Goal: Transaction & Acquisition: Purchase product/service

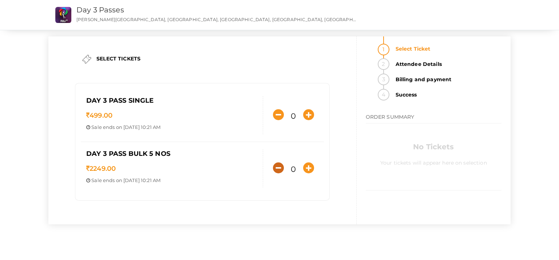
click at [273, 168] on icon "button" at bounding box center [278, 167] width 11 height 11
click at [157, 154] on span "Day 3 Pass Bulk 5 nos" at bounding box center [128, 153] width 84 height 8
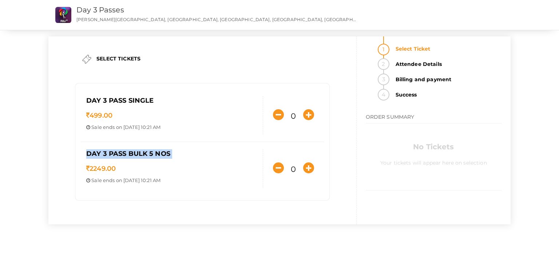
click at [157, 154] on span "Day 3 Pass Bulk 5 nos" at bounding box center [128, 153] width 84 height 8
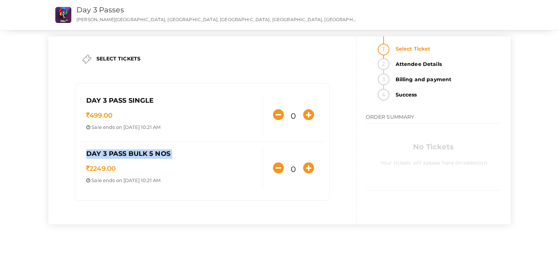
click at [157, 154] on span "Day 3 Pass Bulk 5 nos" at bounding box center [128, 153] width 84 height 8
click at [139, 126] on p "Sale ends on [DATE] 10:21 AM" at bounding box center [171, 127] width 171 height 7
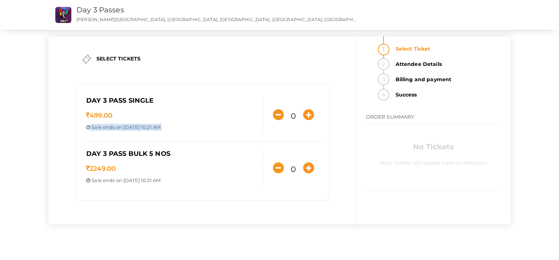
click at [139, 126] on p "Sale ends on [DATE] 10:21 AM" at bounding box center [171, 127] width 171 height 7
click at [138, 176] on div "Day 3 Pass Bulk 5 nos 2249.00 Sale ends on [DATE] 10:21 AM Sale Starts on [DATE…" at bounding box center [172, 168] width 182 height 38
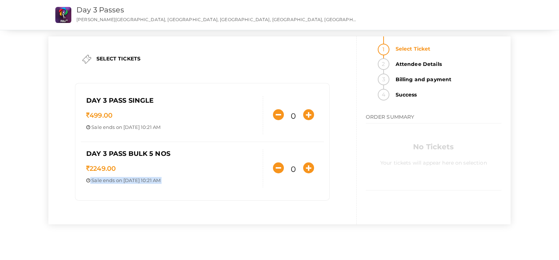
click at [138, 176] on div "Day 3 Pass Bulk 5 nos 2249.00 Sale ends on [DATE] 10:21 AM Sale Starts on [DATE…" at bounding box center [172, 168] width 182 height 38
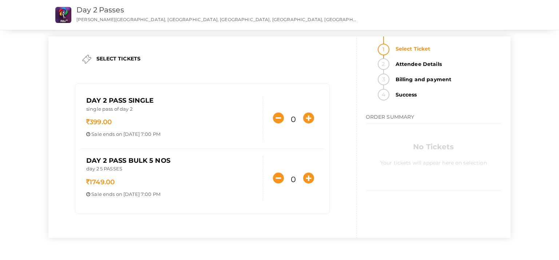
click at [114, 167] on p "day 2 5 PASSES" at bounding box center [171, 169] width 171 height 9
click at [159, 157] on span "Day 2 Pass Bulk 5 Nos" at bounding box center [128, 160] width 84 height 8
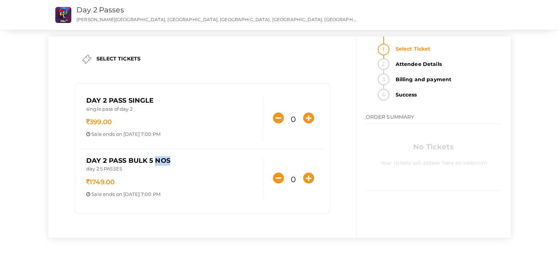
click at [159, 157] on span "Day 2 Pass Bulk 5 Nos" at bounding box center [128, 160] width 84 height 8
click at [170, 163] on span "Day 2 Pass Bulk 5 Nos" at bounding box center [128, 160] width 84 height 8
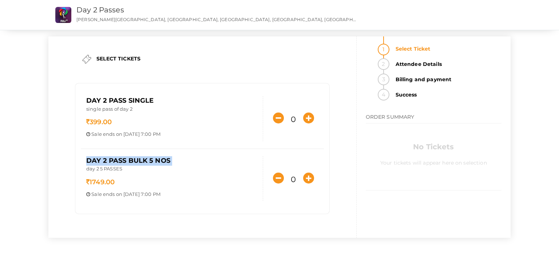
click at [170, 163] on span "Day 2 Pass Bulk 5 Nos" at bounding box center [128, 160] width 84 height 8
click at [428, 78] on strong "Billing and payment" at bounding box center [446, 79] width 110 height 12
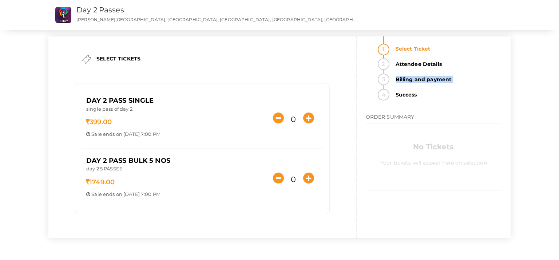
click at [450, 78] on strong "Billing and payment" at bounding box center [446, 79] width 110 height 12
click at [449, 83] on strong "Billing and payment" at bounding box center [446, 79] width 110 height 12
click at [420, 100] on strong "Success" at bounding box center [446, 95] width 110 height 12
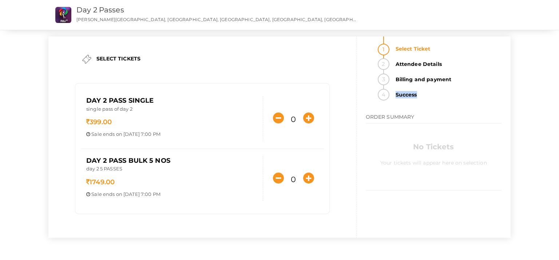
drag, startPoint x: 420, startPoint y: 100, endPoint x: 416, endPoint y: 97, distance: 3.9
click at [416, 97] on strong "Success" at bounding box center [446, 95] width 110 height 12
drag, startPoint x: 416, startPoint y: 97, endPoint x: 408, endPoint y: 119, distance: 23.2
click at [408, 119] on span "ORDER SUMMARY" at bounding box center [389, 116] width 49 height 7
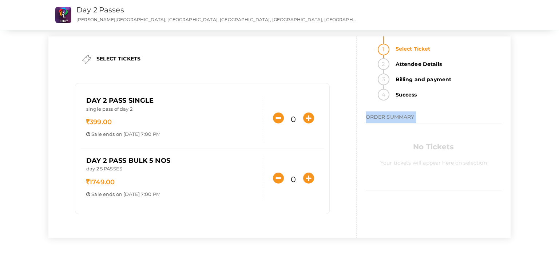
click at [408, 119] on span "ORDER SUMMARY" at bounding box center [389, 116] width 49 height 7
drag, startPoint x: 410, startPoint y: 120, endPoint x: 271, endPoint y: 185, distance: 153.9
click at [271, 185] on div "0" at bounding box center [293, 177] width 61 height 17
click at [303, 181] on icon "button" at bounding box center [308, 177] width 11 height 11
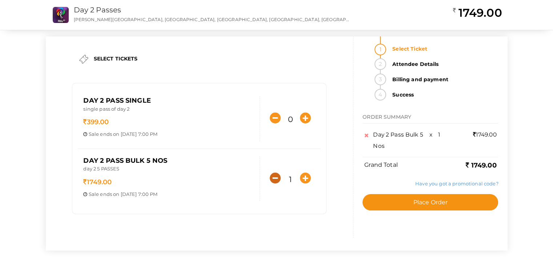
click at [276, 174] on icon "button" at bounding box center [275, 177] width 11 height 11
type input "0"
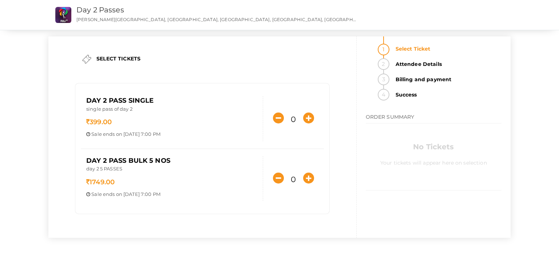
click at [119, 181] on p "1749.00" at bounding box center [171, 181] width 171 height 9
click at [115, 181] on span "1749.00" at bounding box center [100, 182] width 28 height 8
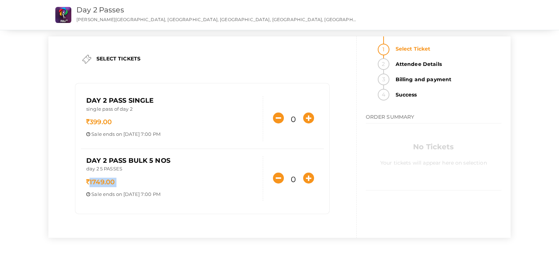
click at [115, 181] on span "1749.00" at bounding box center [100, 182] width 28 height 8
click at [407, 80] on strong "Billing and payment" at bounding box center [446, 79] width 110 height 12
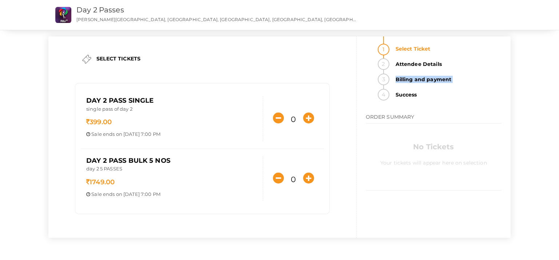
click at [407, 80] on strong "Billing and payment" at bounding box center [446, 79] width 110 height 12
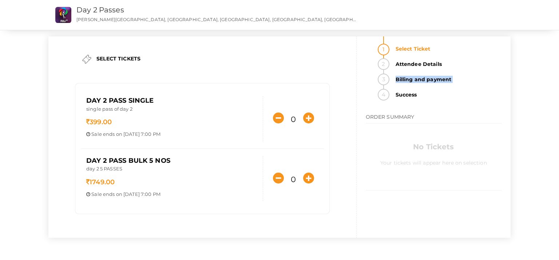
click at [407, 80] on strong "Billing and payment" at bounding box center [446, 79] width 110 height 12
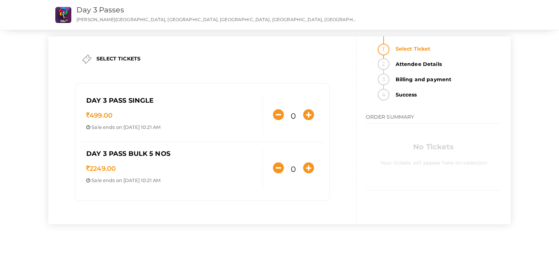
click at [122, 20] on p "[PERSON_NAME][GEOGRAPHIC_DATA], [GEOGRAPHIC_DATA], [GEOGRAPHIC_DATA], [GEOGRAPH…" at bounding box center [215, 19] width 279 height 6
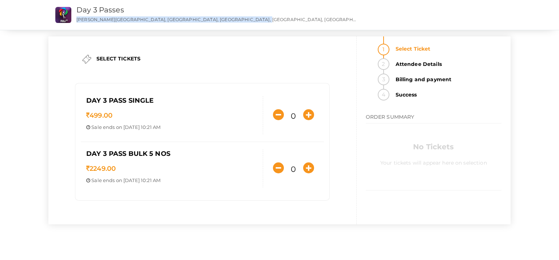
click at [122, 20] on p "[PERSON_NAME][GEOGRAPHIC_DATA], [GEOGRAPHIC_DATA], [GEOGRAPHIC_DATA], [GEOGRAPH…" at bounding box center [215, 19] width 279 height 6
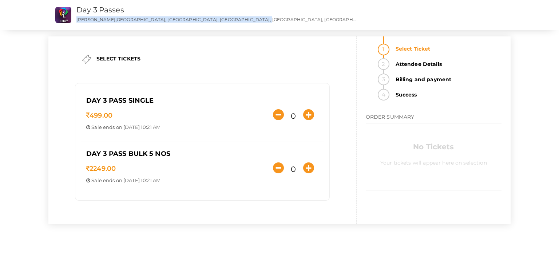
click at [122, 20] on p "[PERSON_NAME][GEOGRAPHIC_DATA], [GEOGRAPHIC_DATA], [GEOGRAPHIC_DATA], [GEOGRAPH…" at bounding box center [215, 19] width 279 height 6
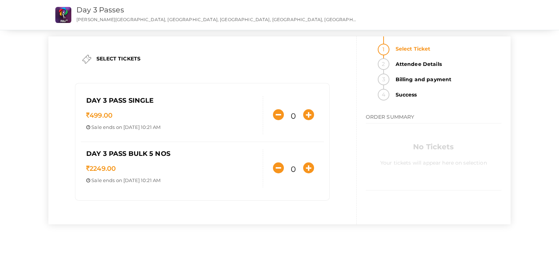
click at [122, 20] on p "[PERSON_NAME][GEOGRAPHIC_DATA], [GEOGRAPHIC_DATA], [GEOGRAPHIC_DATA], [GEOGRAPH…" at bounding box center [215, 19] width 279 height 6
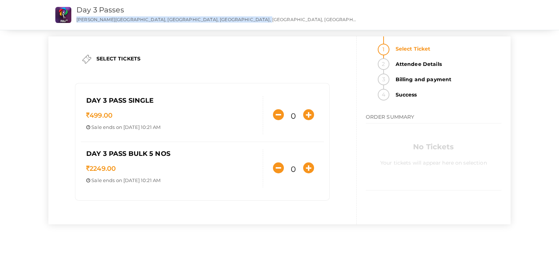
click at [122, 20] on p "[PERSON_NAME][GEOGRAPHIC_DATA], [GEOGRAPHIC_DATA], [GEOGRAPHIC_DATA], [GEOGRAPH…" at bounding box center [215, 19] width 279 height 6
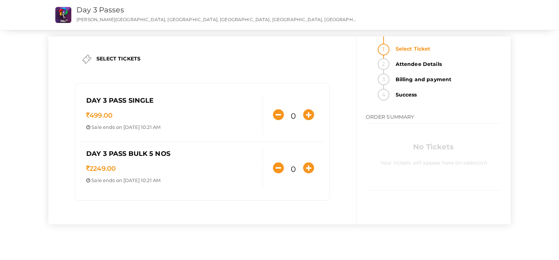
click at [122, 20] on p "[PERSON_NAME][GEOGRAPHIC_DATA], [GEOGRAPHIC_DATA], [GEOGRAPHIC_DATA], [GEOGRAPH…" at bounding box center [215, 19] width 279 height 6
click at [144, 20] on p "[PERSON_NAME][GEOGRAPHIC_DATA], [GEOGRAPHIC_DATA], [GEOGRAPHIC_DATA], [GEOGRAPH…" at bounding box center [215, 19] width 279 height 6
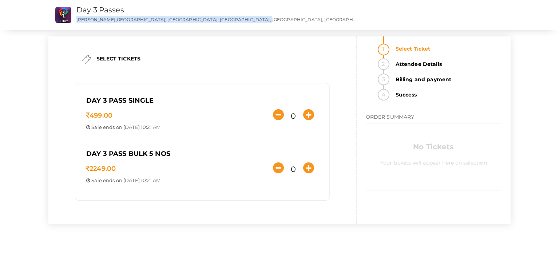
click at [144, 20] on p "[PERSON_NAME][GEOGRAPHIC_DATA], [GEOGRAPHIC_DATA], [GEOGRAPHIC_DATA], [GEOGRAPH…" at bounding box center [215, 19] width 279 height 6
click at [155, 19] on p "[PERSON_NAME][GEOGRAPHIC_DATA], [GEOGRAPHIC_DATA], [GEOGRAPHIC_DATA], [GEOGRAPH…" at bounding box center [215, 19] width 279 height 6
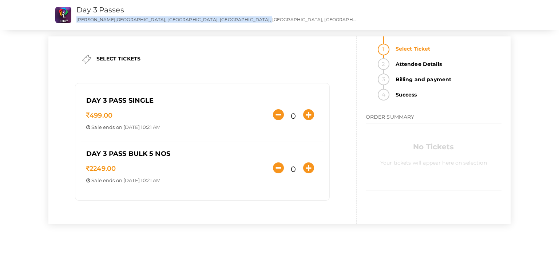
click at [155, 19] on p "[PERSON_NAME][GEOGRAPHIC_DATA], [GEOGRAPHIC_DATA], [GEOGRAPHIC_DATA], [GEOGRAPH…" at bounding box center [215, 19] width 279 height 6
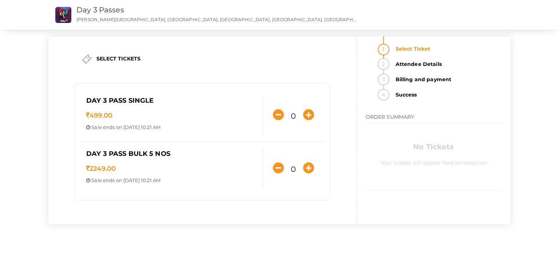
click at [155, 19] on p "[PERSON_NAME][GEOGRAPHIC_DATA], [GEOGRAPHIC_DATA], [GEOGRAPHIC_DATA], [GEOGRAPH…" at bounding box center [215, 19] width 279 height 6
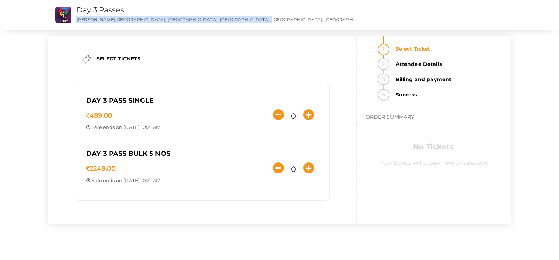
click at [155, 19] on p "[PERSON_NAME][GEOGRAPHIC_DATA], [GEOGRAPHIC_DATA], [GEOGRAPHIC_DATA], [GEOGRAPH…" at bounding box center [215, 19] width 279 height 6
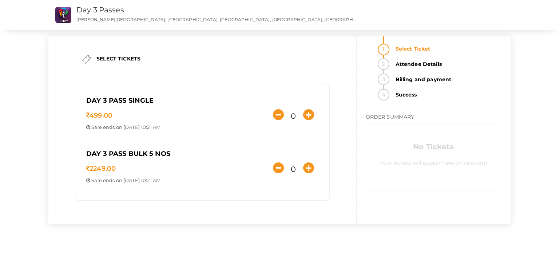
click at [155, 19] on p "[PERSON_NAME][GEOGRAPHIC_DATA], [GEOGRAPHIC_DATA], [GEOGRAPHIC_DATA], [GEOGRAPH…" at bounding box center [215, 19] width 279 height 6
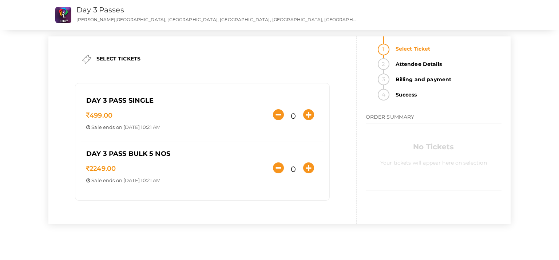
click at [140, 20] on p "[PERSON_NAME][GEOGRAPHIC_DATA], [GEOGRAPHIC_DATA], [GEOGRAPHIC_DATA], [GEOGRAPH…" at bounding box center [215, 19] width 279 height 6
click at [153, 19] on p "[PERSON_NAME][GEOGRAPHIC_DATA], [GEOGRAPHIC_DATA], [GEOGRAPHIC_DATA], [GEOGRAPH…" at bounding box center [215, 19] width 279 height 6
drag, startPoint x: 153, startPoint y: 19, endPoint x: 172, endPoint y: 13, distance: 19.4
click at [172, 13] on h3 "Day 3 Passes" at bounding box center [215, 10] width 279 height 13
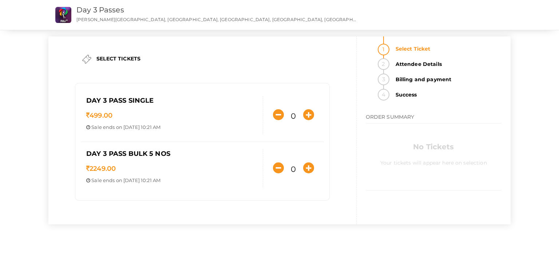
click at [172, 20] on p "[PERSON_NAME][GEOGRAPHIC_DATA], [GEOGRAPHIC_DATA], [GEOGRAPHIC_DATA], [GEOGRAPH…" at bounding box center [215, 19] width 279 height 6
drag, startPoint x: 171, startPoint y: 21, endPoint x: 360, endPoint y: 30, distance: 188.9
click at [360, 30] on div "Day 3 Passes Day 3 Passes RAJIV GANDHI INSTITUTE OF TECHNOLOGY, KOTTAYAM, Pampa…" at bounding box center [279, 15] width 559 height 30
click at [391, 62] on li "Attendee Details" at bounding box center [446, 65] width 110 height 15
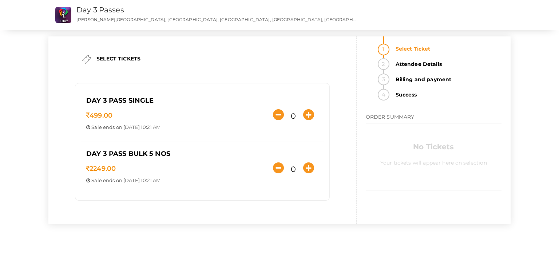
click at [390, 118] on span "ORDER SUMMARY" at bounding box center [389, 116] width 49 height 7
click at [416, 121] on h4 "ORDER SUMMARY" at bounding box center [433, 117] width 136 height 12
click at [409, 122] on h4 "ORDER SUMMARY" at bounding box center [433, 117] width 136 height 12
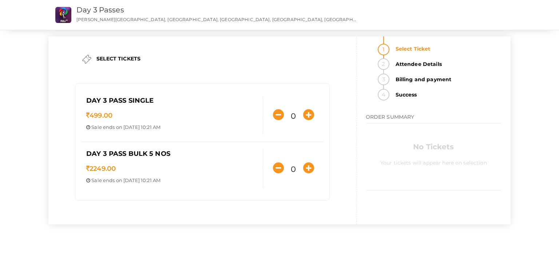
drag, startPoint x: 409, startPoint y: 122, endPoint x: 396, endPoint y: 120, distance: 12.9
click at [396, 120] on span "ORDER SUMMARY" at bounding box center [389, 116] width 49 height 7
drag, startPoint x: 396, startPoint y: 120, endPoint x: 402, endPoint y: 122, distance: 6.4
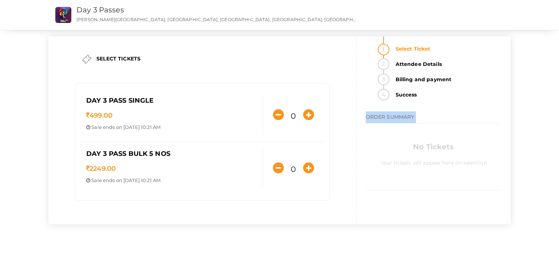
click at [402, 122] on h4 "ORDER SUMMARY" at bounding box center [433, 117] width 136 height 12
drag, startPoint x: 402, startPoint y: 122, endPoint x: 413, endPoint y: 120, distance: 10.6
click at [413, 120] on h4 "ORDER SUMMARY" at bounding box center [433, 117] width 136 height 12
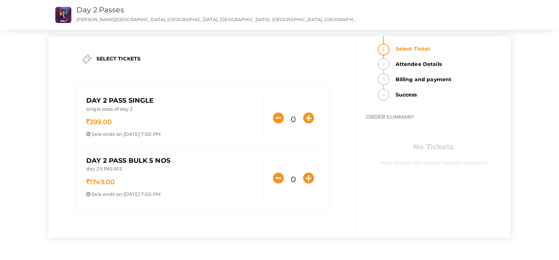
click at [211, 20] on p "[PERSON_NAME][GEOGRAPHIC_DATA], [GEOGRAPHIC_DATA], [GEOGRAPHIC_DATA], [GEOGRAPH…" at bounding box center [215, 19] width 279 height 6
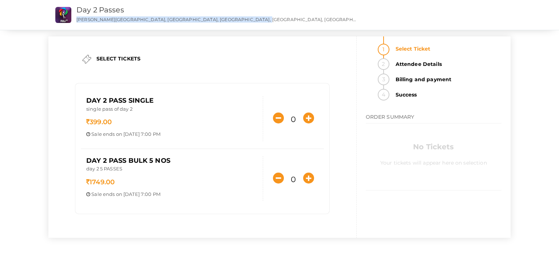
click at [211, 20] on p "[PERSON_NAME][GEOGRAPHIC_DATA], [GEOGRAPHIC_DATA], [GEOGRAPHIC_DATA], [GEOGRAPH…" at bounding box center [215, 19] width 279 height 6
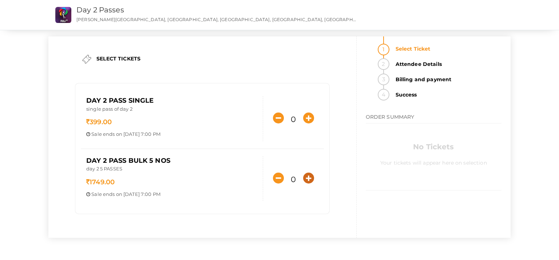
click at [310, 173] on icon "button" at bounding box center [308, 177] width 11 height 11
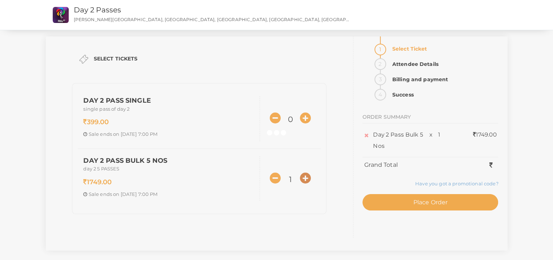
click at [310, 173] on div at bounding box center [276, 130] width 553 height 260
click at [310, 173] on div "SELECT TICKETS Day 2 Pass Single single pass of day 2 399.00 Sale ends on Oct 1…" at bounding box center [277, 143] width 462 height 214
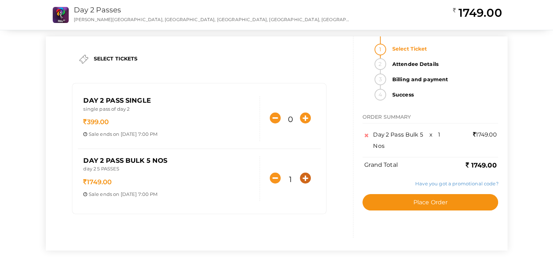
click at [310, 173] on icon "button" at bounding box center [305, 177] width 11 height 11
click at [276, 178] on icon "button" at bounding box center [275, 177] width 11 height 11
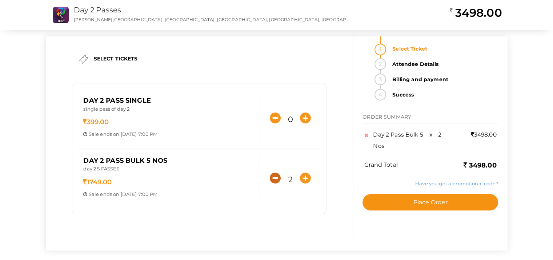
click at [276, 178] on icon "button" at bounding box center [275, 177] width 11 height 11
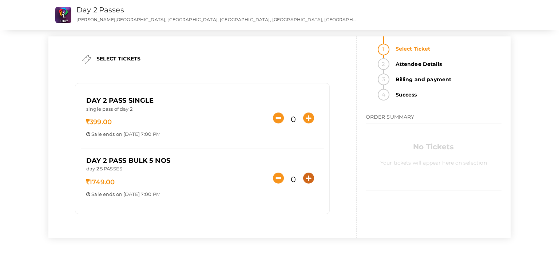
click at [308, 180] on icon "button" at bounding box center [308, 177] width 11 height 11
type input "1"
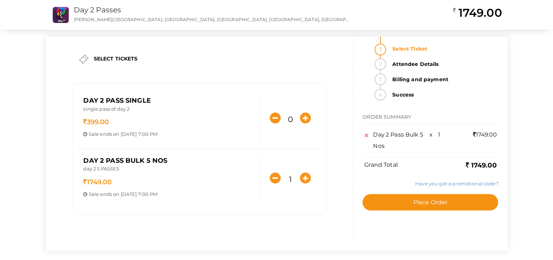
click at [449, 182] on link "Have you got a promotional code?" at bounding box center [456, 183] width 83 height 6
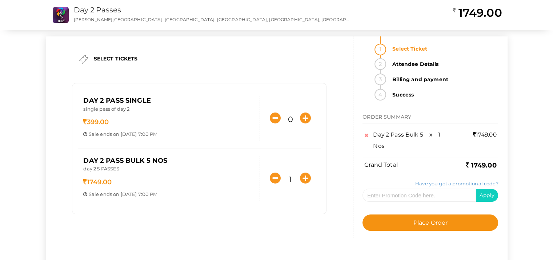
click at [449, 182] on link "Have you got a promotional code?" at bounding box center [456, 183] width 83 height 6
click at [429, 196] on input "text" at bounding box center [419, 194] width 113 height 13
type input "f"
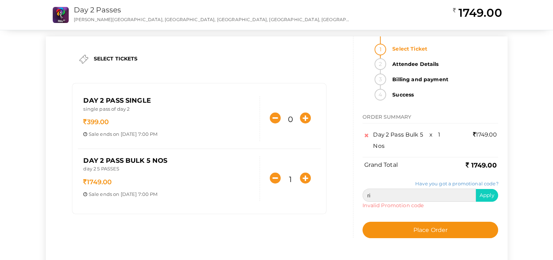
type input "r"
click at [412, 176] on div "Have you got a promotional code? Apply Invalid Promotion code Offer applied. Yo…" at bounding box center [431, 198] width 136 height 47
click at [368, 135] on link at bounding box center [367, 133] width 7 height 9
type input "0"
